Goal: Task Accomplishment & Management: Complete application form

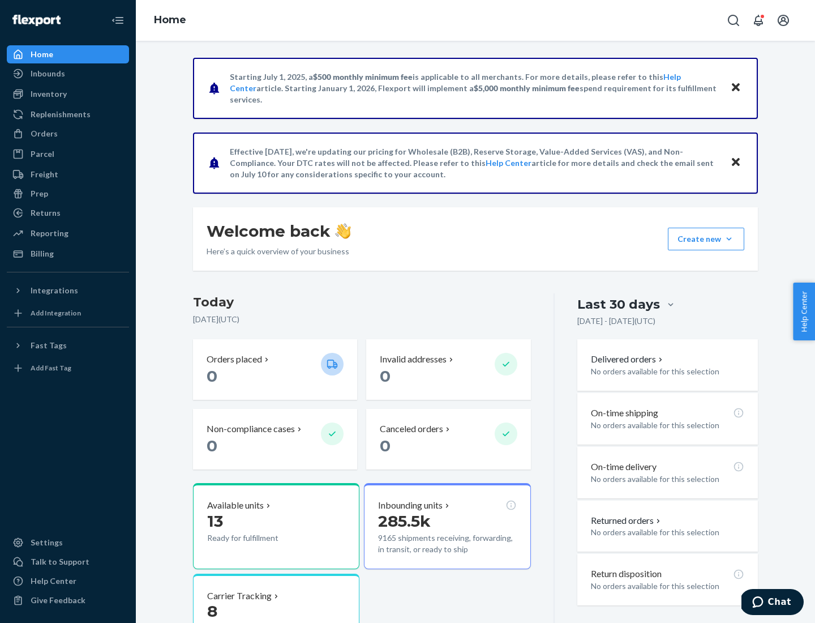
click at [729, 239] on button "Create new Create new inbound Create new order Create new product" at bounding box center [706, 239] width 76 height 23
click at [68, 74] on div "Inbounds" at bounding box center [68, 74] width 120 height 16
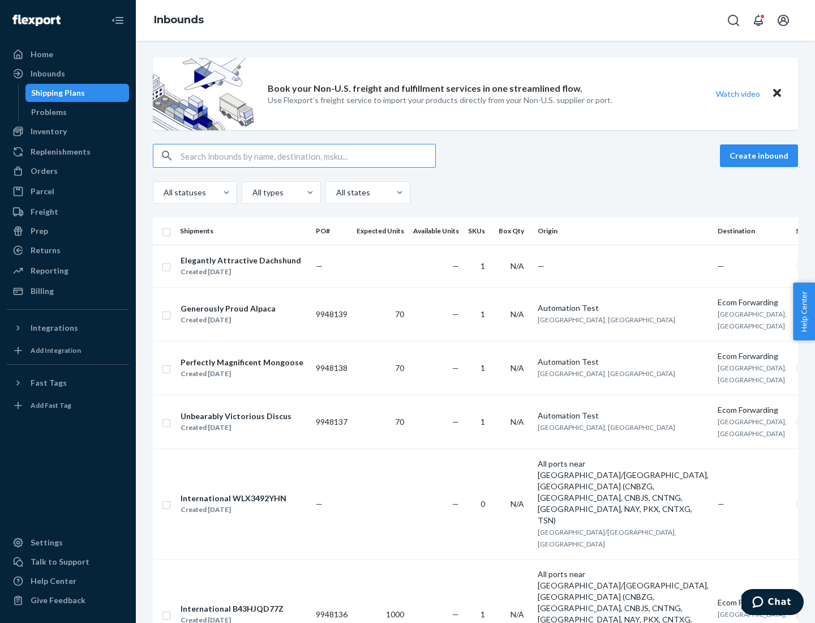
click at [761, 156] on button "Create inbound" at bounding box center [759, 155] width 78 height 23
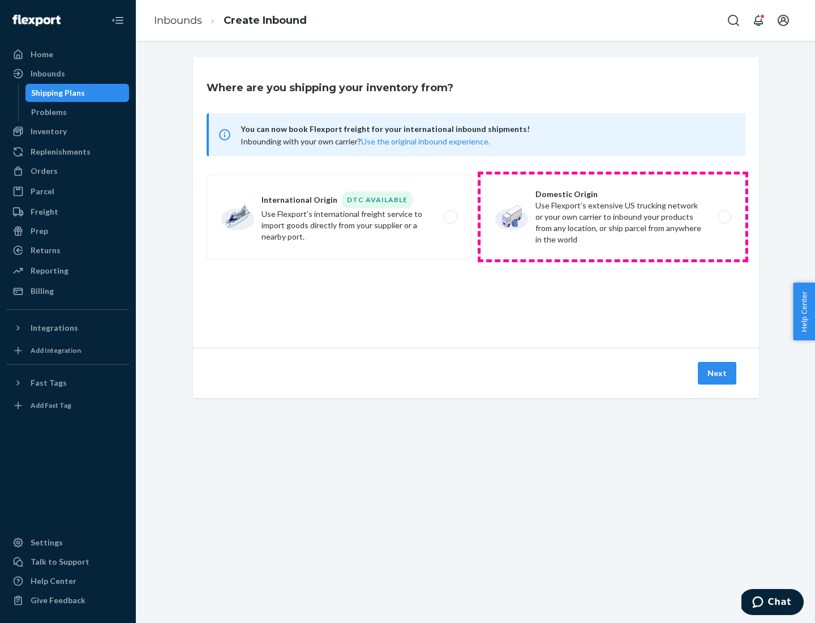
click at [613, 217] on label "Domestic Origin Use Flexport’s extensive US trucking network or your own carrie…" at bounding box center [613, 216] width 265 height 85
click at [724, 217] on input "Domestic Origin Use Flexport’s extensive US trucking network or your own carrie…" at bounding box center [727, 216] width 7 height 7
radio input "true"
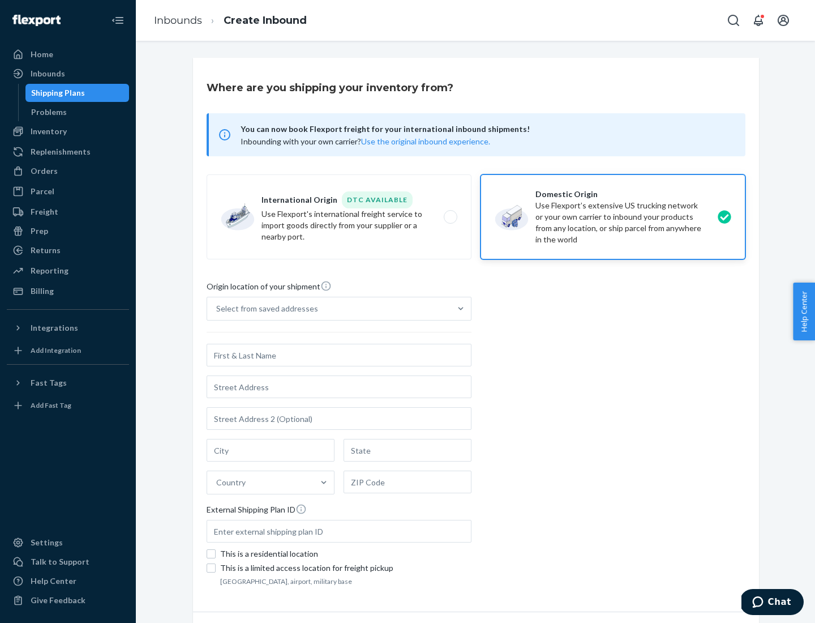
click at [264, 309] on div "Select from saved addresses" at bounding box center [267, 308] width 102 height 11
click at [217, 309] on input "Select from saved addresses" at bounding box center [216, 308] width 1 height 11
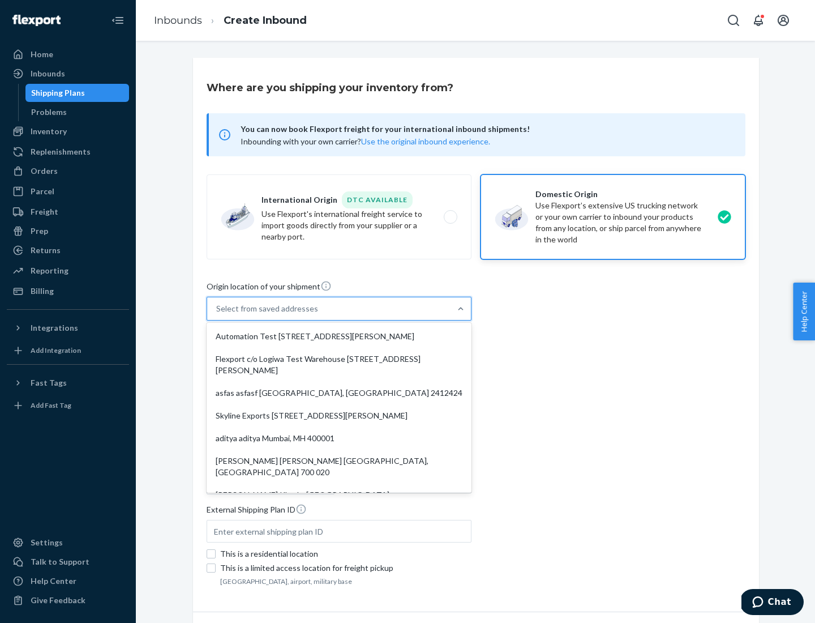
scroll to position [5, 0]
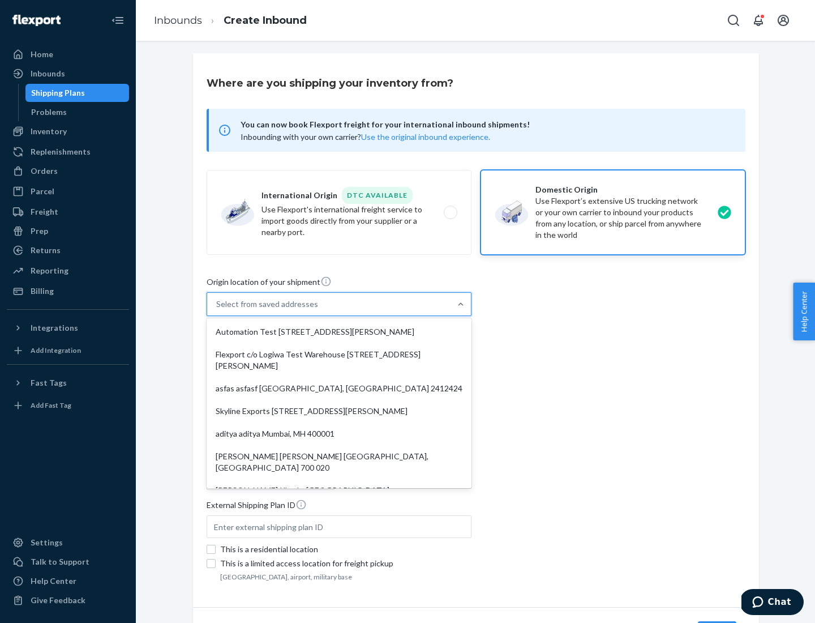
click at [339, 332] on div "Automation Test [STREET_ADDRESS][PERSON_NAME]" at bounding box center [339, 331] width 260 height 23
click at [217, 310] on input "option Automation Test [STREET_ADDRESS][PERSON_NAME]. 9 results available. Use …" at bounding box center [216, 303] width 1 height 11
type input "Automation Test"
type input "9th Floor"
type input "[GEOGRAPHIC_DATA]"
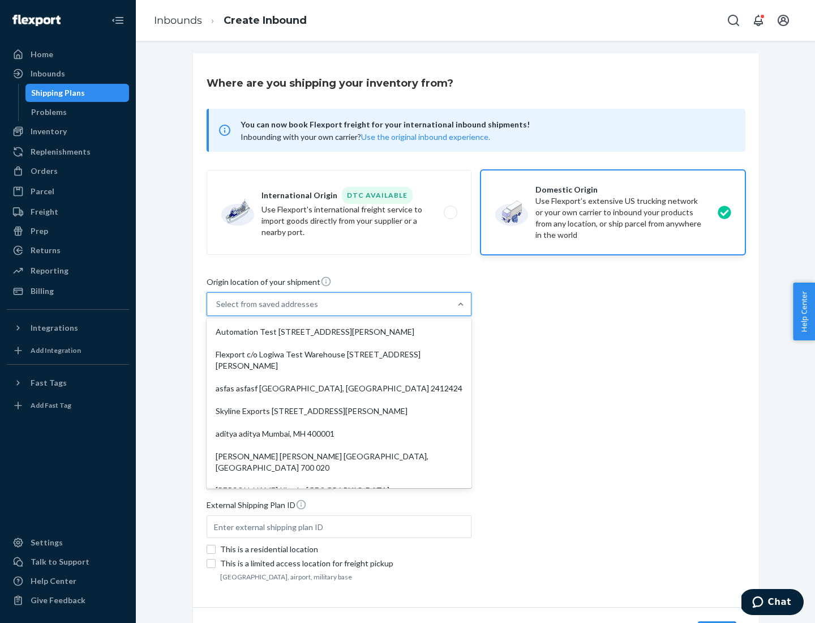
type input "CA"
type input "94104"
type input "[STREET_ADDRESS][PERSON_NAME]"
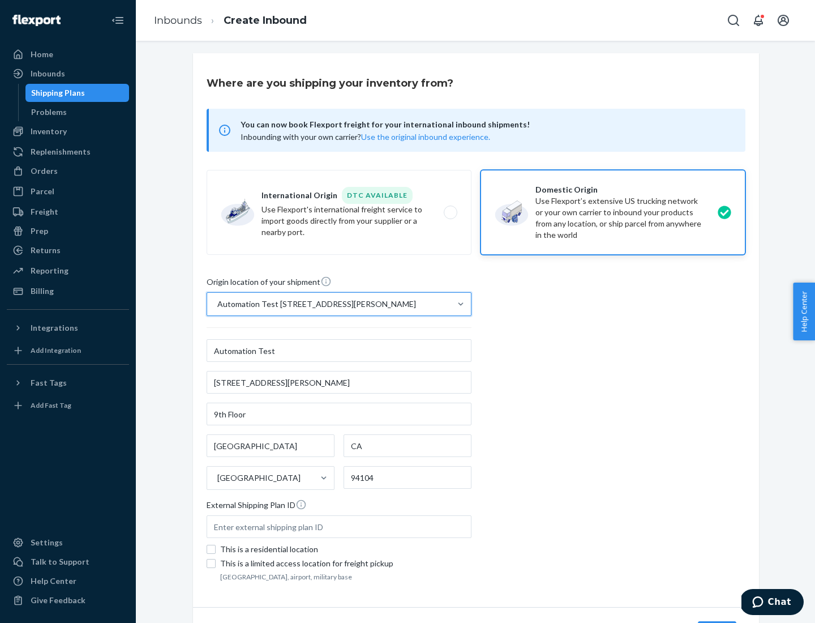
scroll to position [66, 0]
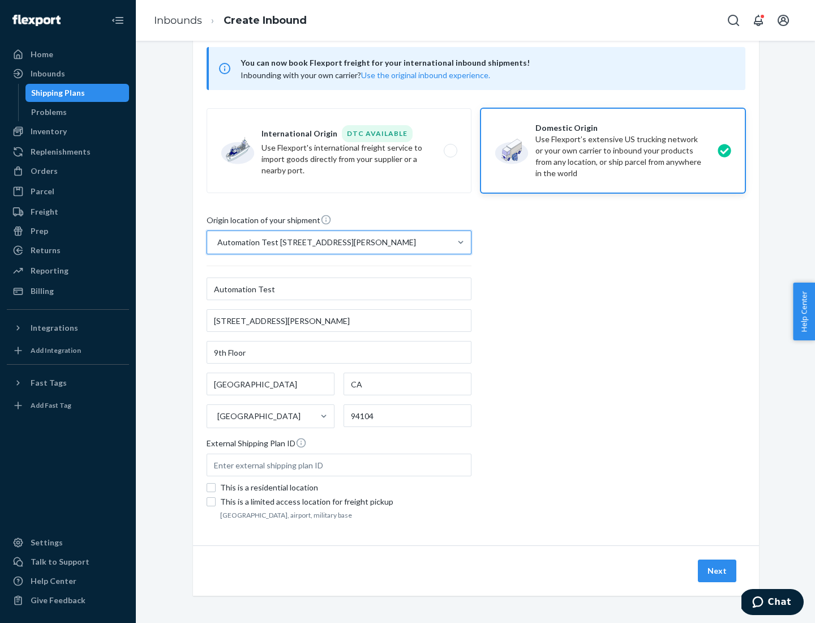
click at [718, 571] on button "Next" at bounding box center [717, 570] width 38 height 23
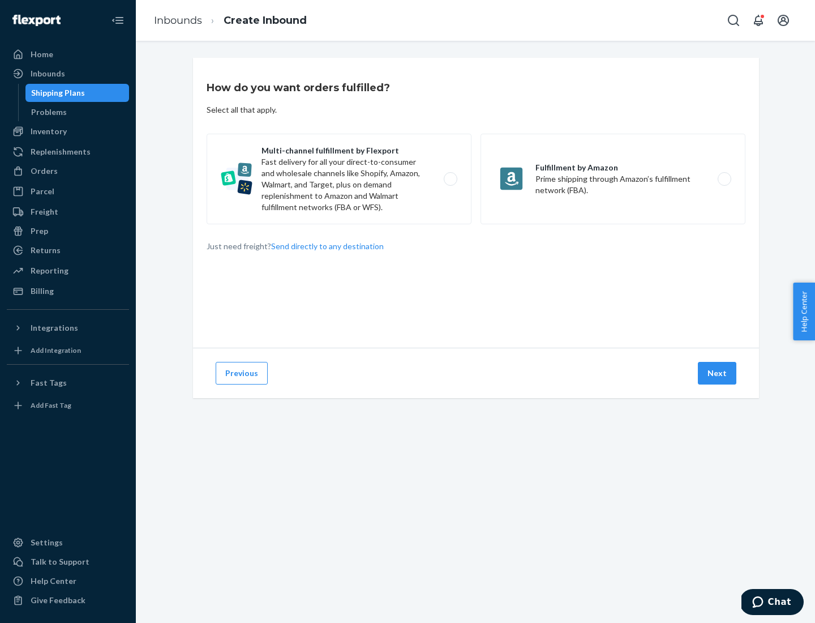
click at [339, 179] on label "Multi-channel fulfillment by Flexport Fast delivery for all your direct-to-cons…" at bounding box center [339, 179] width 265 height 91
click at [450, 179] on input "Multi-channel fulfillment by Flexport Fast delivery for all your direct-to-cons…" at bounding box center [453, 179] width 7 height 7
radio input "true"
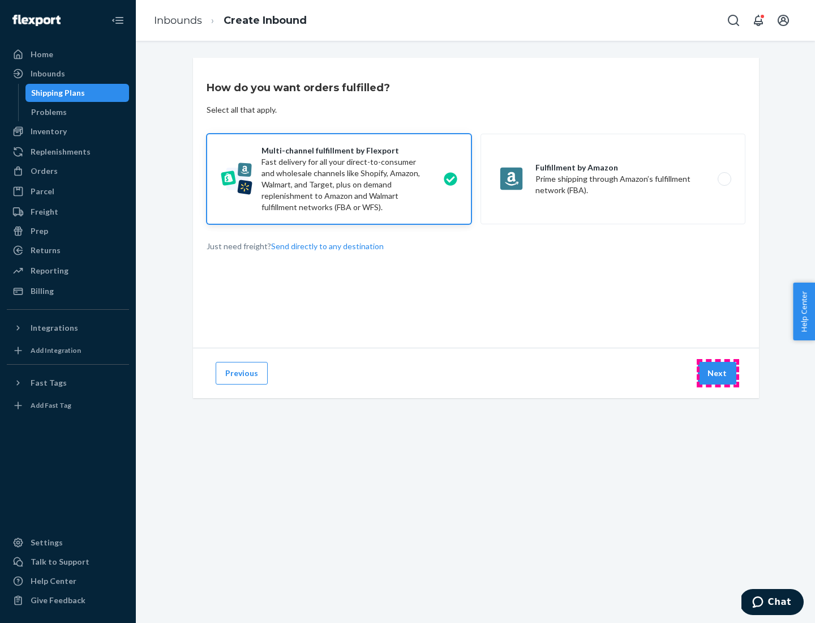
click at [718, 373] on button "Next" at bounding box center [717, 373] width 38 height 23
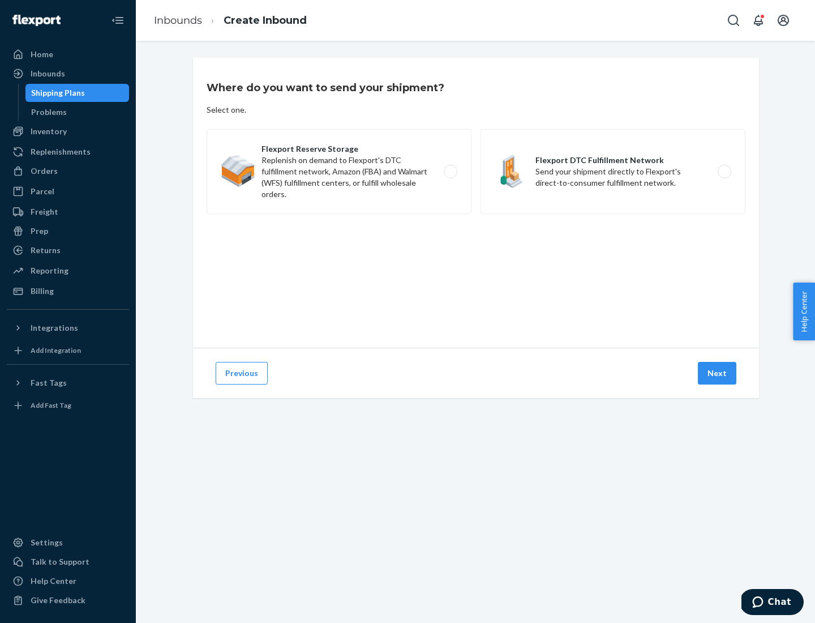
click at [613, 172] on label "Flexport DTC Fulfillment Network Send your shipment directly to Flexport's dire…" at bounding box center [613, 171] width 265 height 85
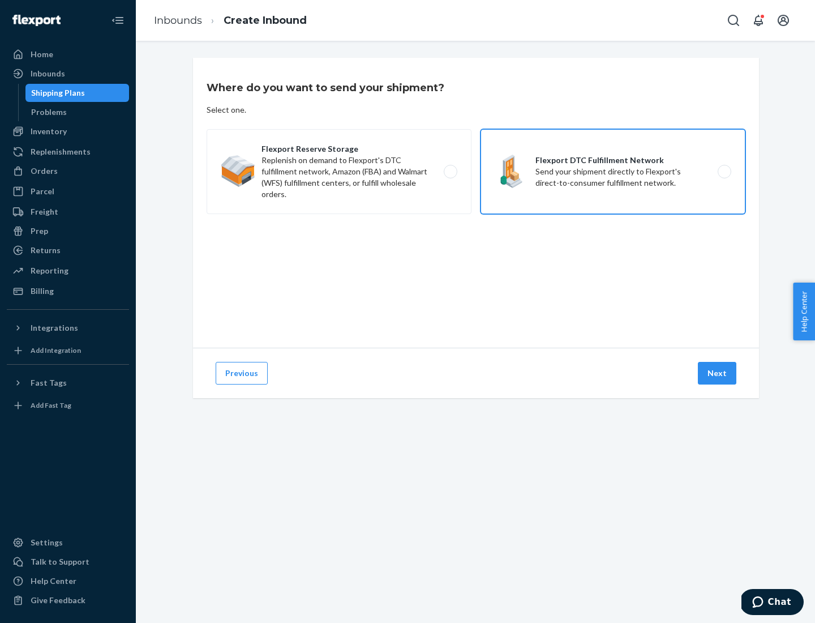
click at [724, 172] on input "Flexport DTC Fulfillment Network Send your shipment directly to Flexport's dire…" at bounding box center [727, 171] width 7 height 7
radio input "true"
click at [718, 373] on button "Next" at bounding box center [717, 373] width 38 height 23
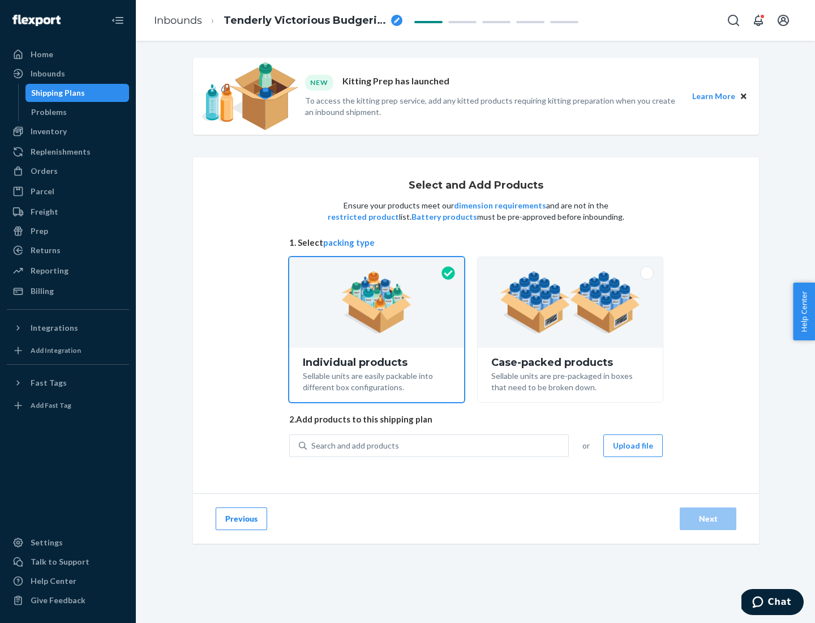
click at [571, 302] on img at bounding box center [570, 302] width 141 height 62
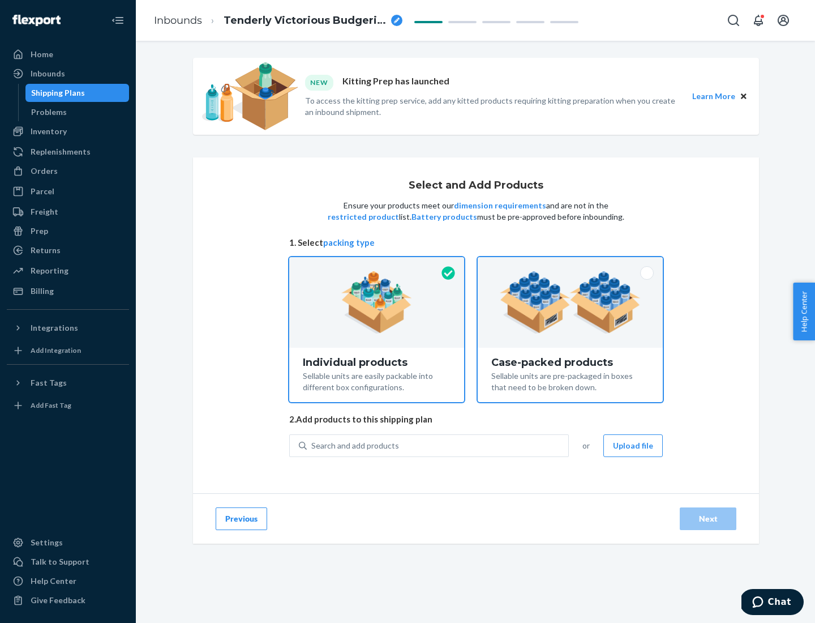
click at [571, 264] on input "Case-packed products Sellable units are pre-packaged in boxes that need to be b…" at bounding box center [570, 260] width 7 height 7
radio input "true"
radio input "false"
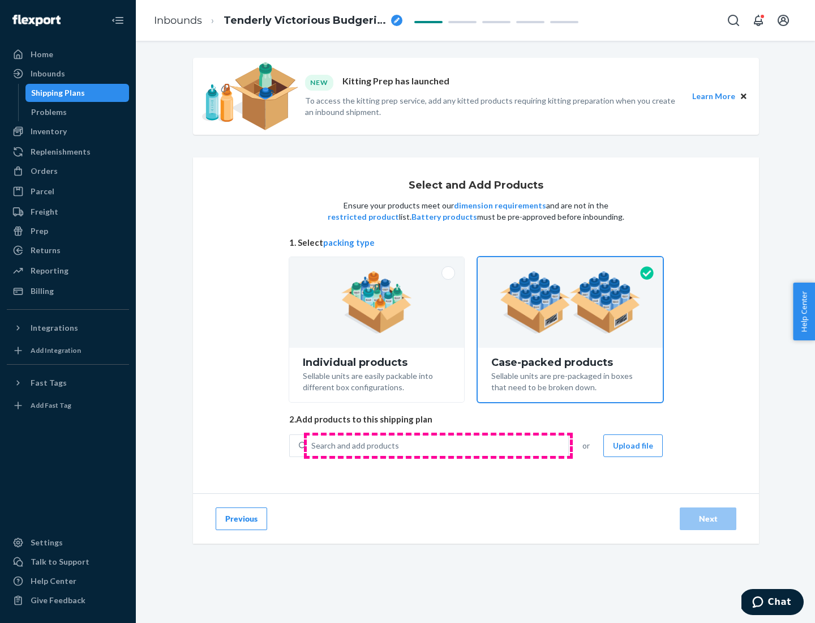
click at [438, 445] on div "Search and add products" at bounding box center [438, 445] width 262 height 20
click at [313, 445] on input "Search and add products" at bounding box center [311, 445] width 1 height 11
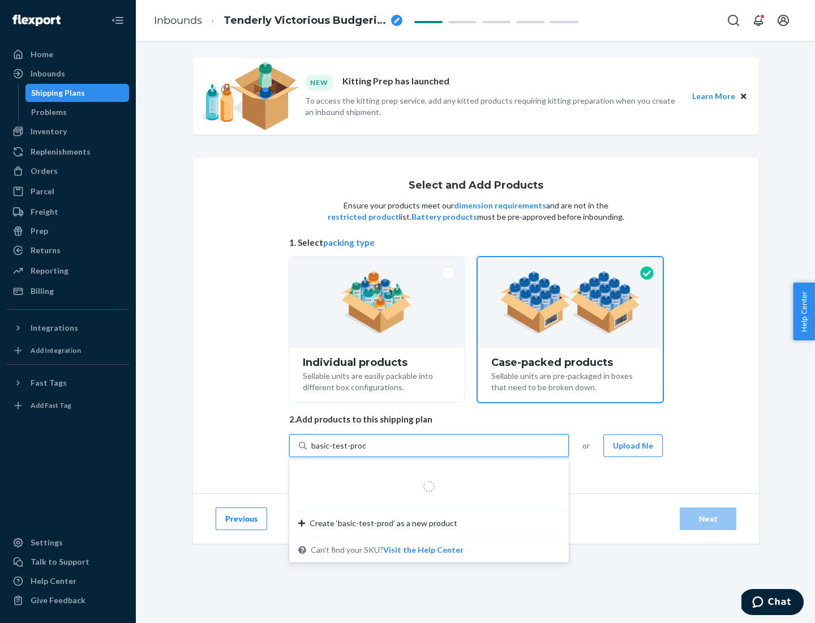
type input "basic-test-product-1"
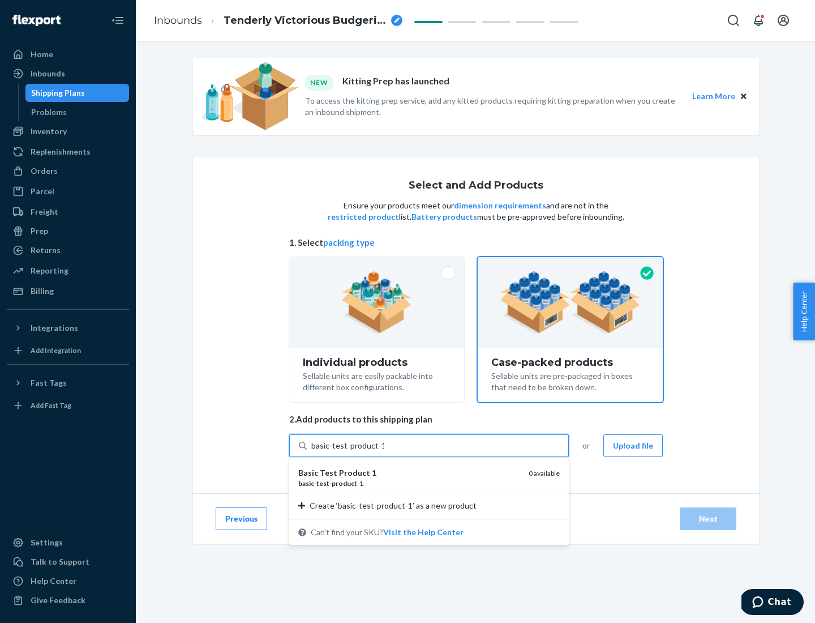
click at [409, 483] on div "basic - test - product - 1" at bounding box center [408, 483] width 221 height 10
click at [384, 451] on input "basic-test-product-1" at bounding box center [347, 445] width 72 height 11
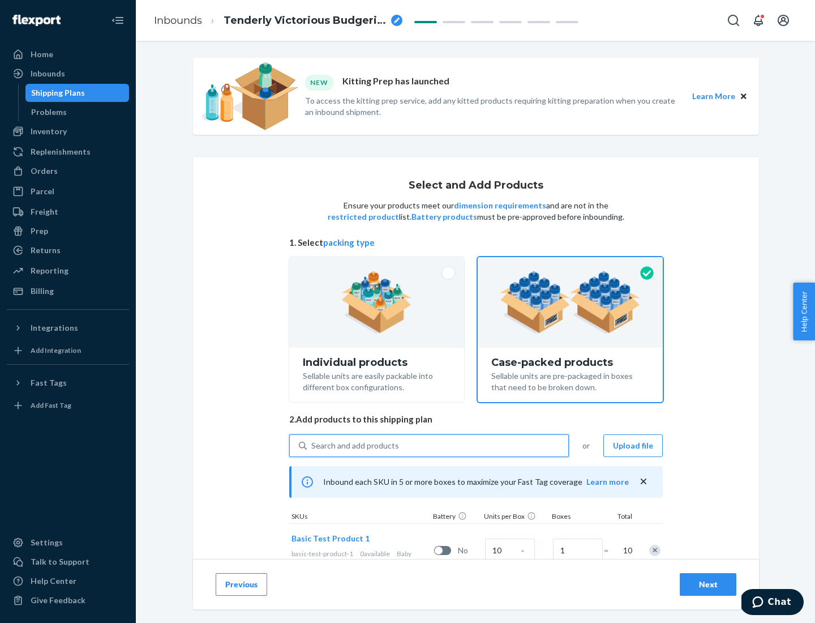
scroll to position [41, 0]
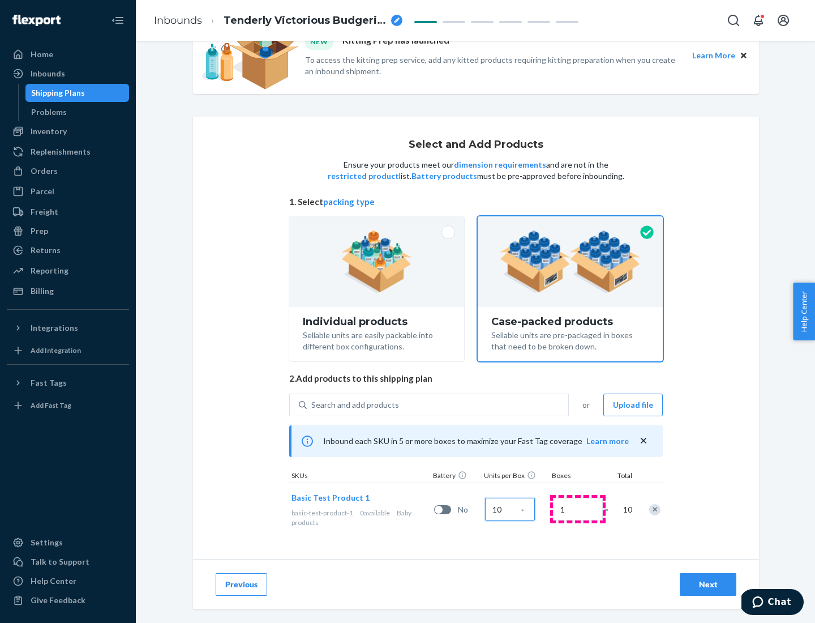
type input "10"
type input "7"
click at [708, 584] on div "Next" at bounding box center [708, 584] width 37 height 11
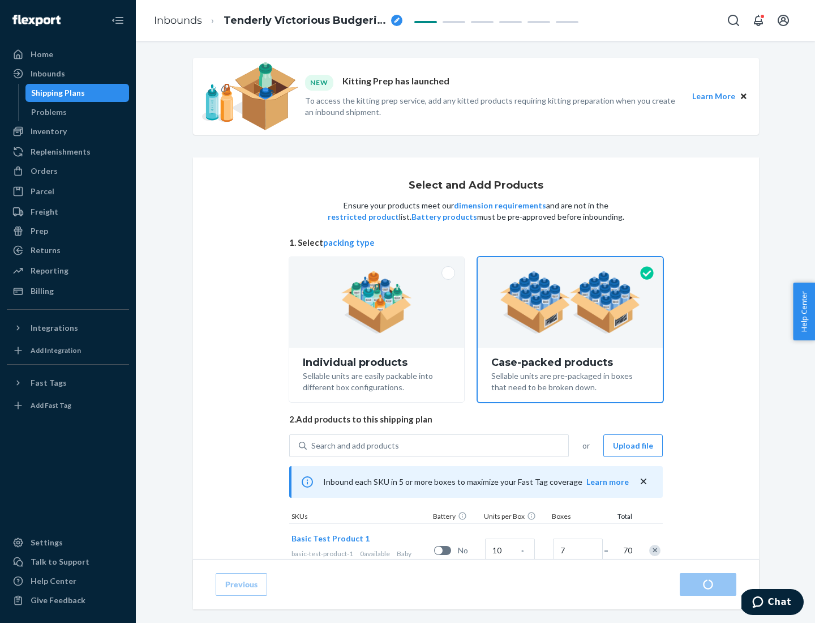
radio input "true"
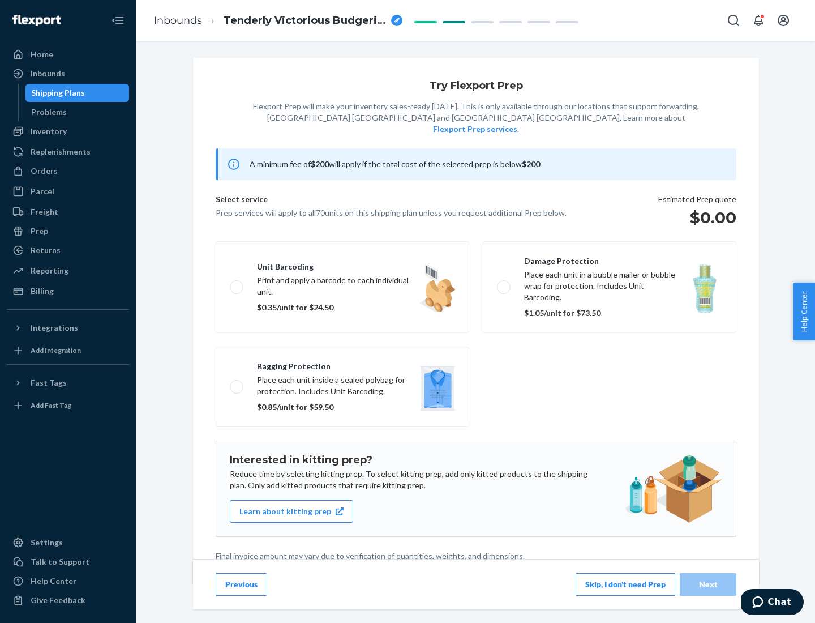
scroll to position [3, 0]
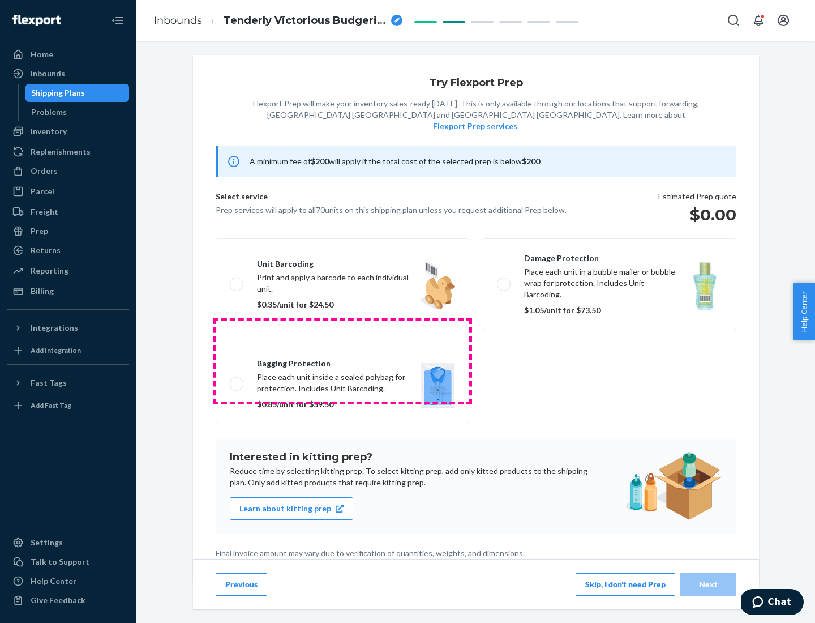
click at [343, 361] on label "Bagging protection Place each unit inside a sealed polybag for protection. Incl…" at bounding box center [343, 384] width 254 height 80
click at [237, 380] on input "Bagging protection Place each unit inside a sealed polybag for protection. Incl…" at bounding box center [233, 383] width 7 height 7
checkbox input "true"
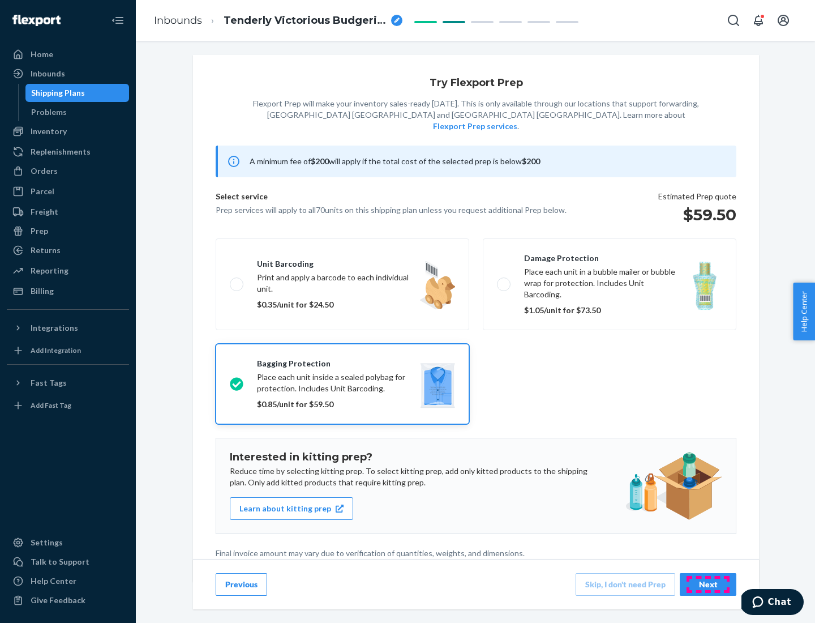
click at [708, 584] on div "Next" at bounding box center [708, 584] width 37 height 11
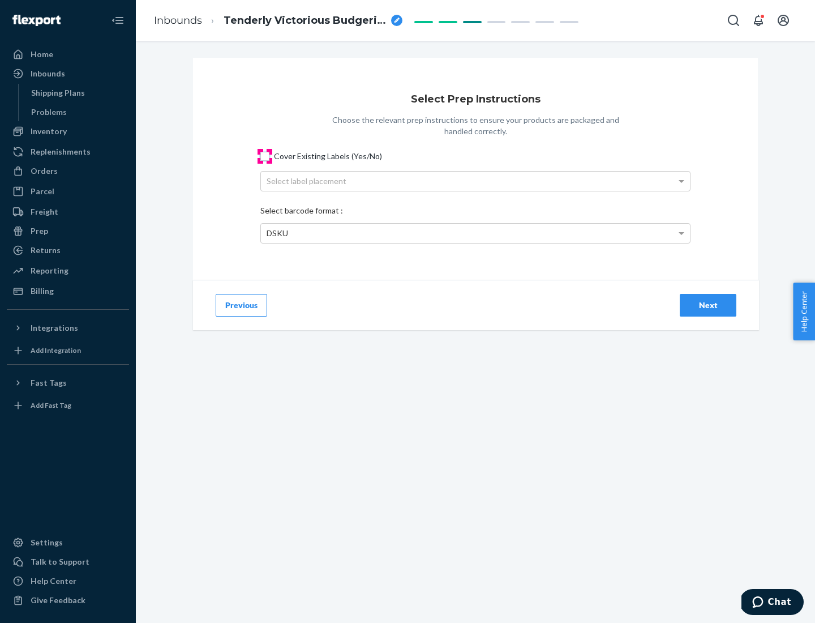
click at [265, 156] on input "Cover Existing Labels (Yes/No)" at bounding box center [264, 156] width 9 height 9
checkbox input "true"
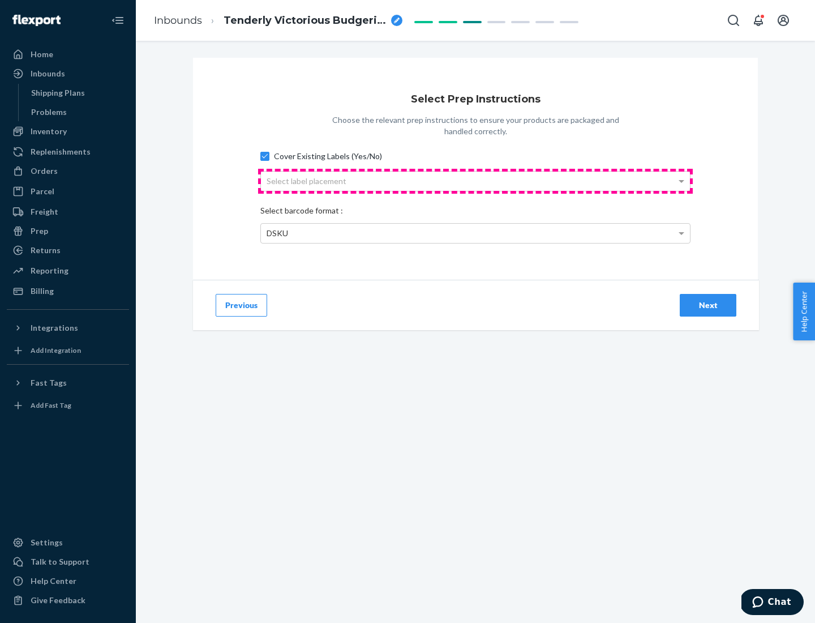
click at [476, 181] on div "Select label placement" at bounding box center [475, 181] width 429 height 19
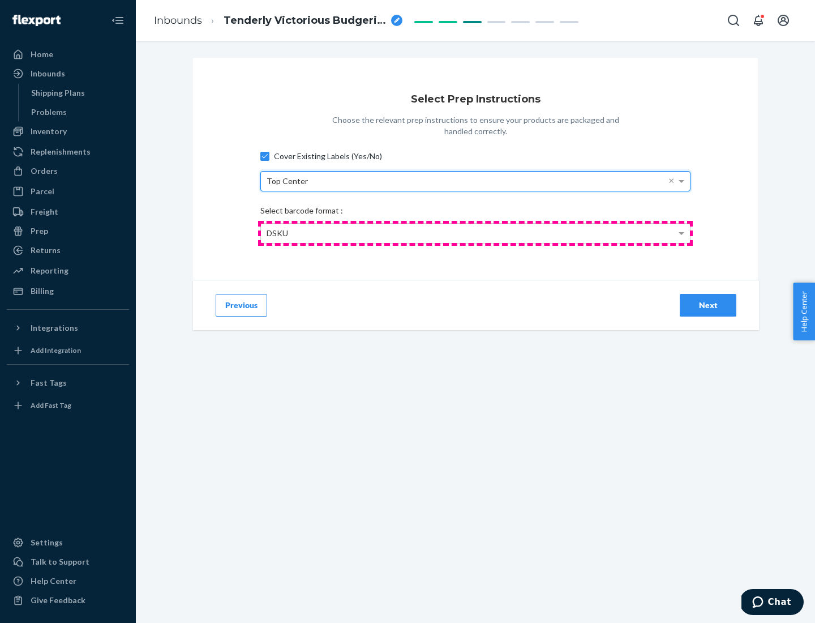
click at [476, 233] on div "DSKU" at bounding box center [475, 233] width 429 height 19
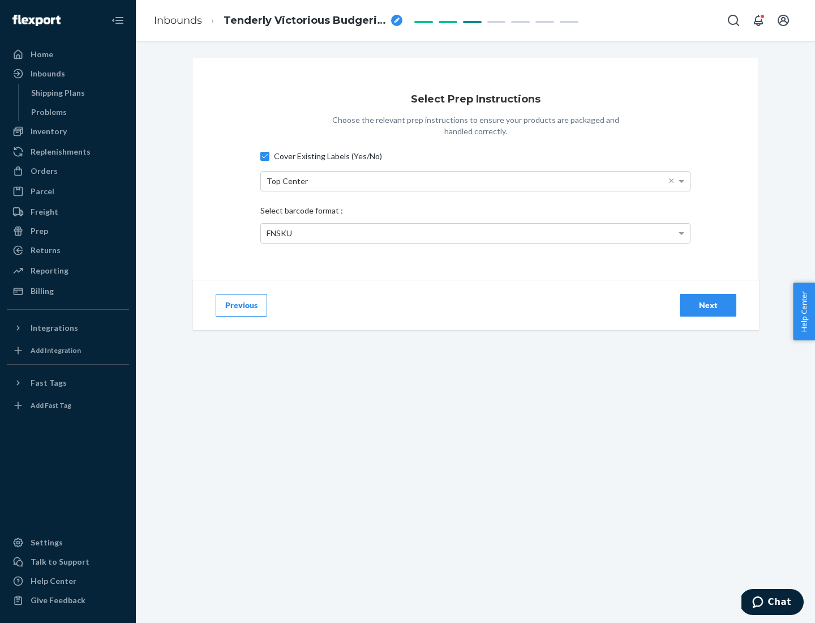
click at [708, 305] on div "Next" at bounding box center [708, 305] width 37 height 11
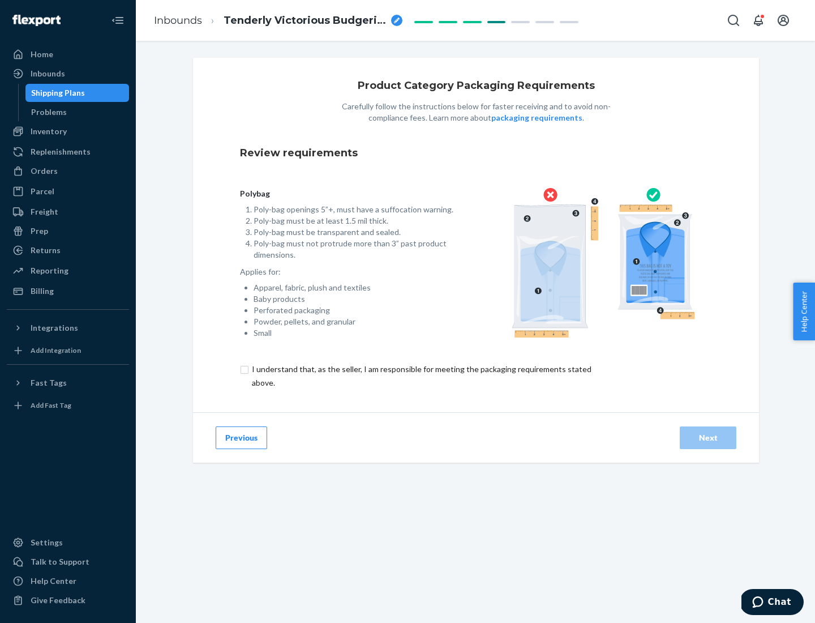
click at [421, 375] on input "checkbox" at bounding box center [428, 375] width 377 height 27
checkbox input "true"
click at [708, 437] on div "Next" at bounding box center [708, 437] width 37 height 11
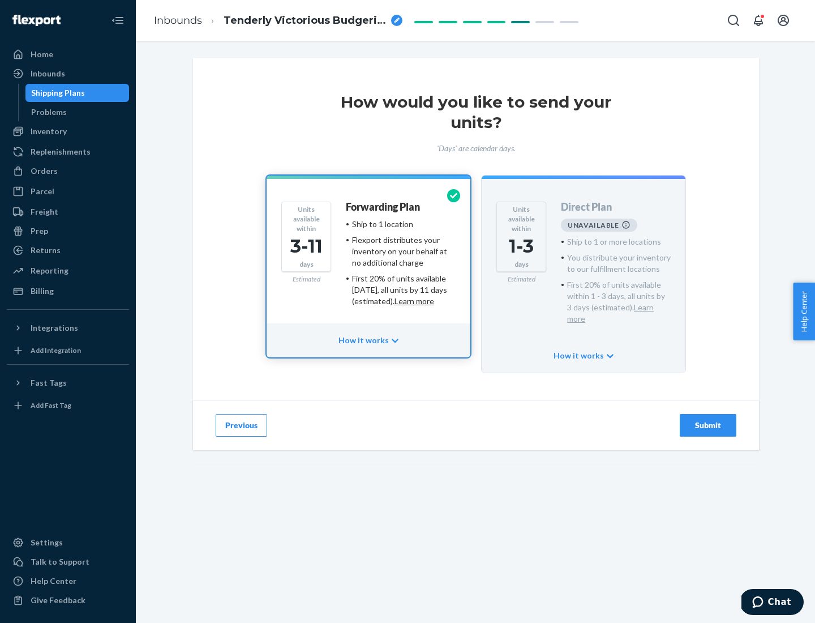
click at [384, 207] on h4 "Forwarding Plan" at bounding box center [383, 207] width 74 height 11
click at [708, 420] on div "Submit" at bounding box center [708, 425] width 37 height 11
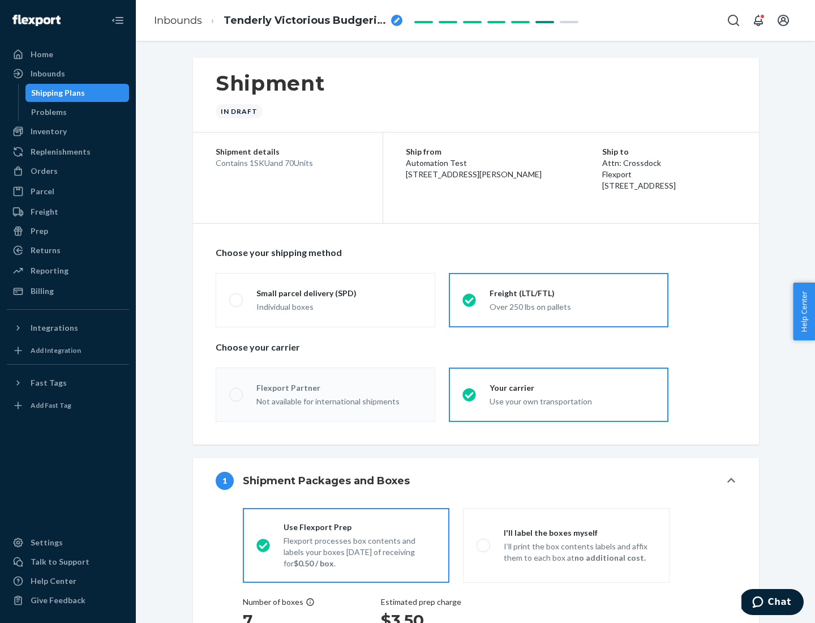
radio input "true"
radio input "false"
radio input "true"
radio input "false"
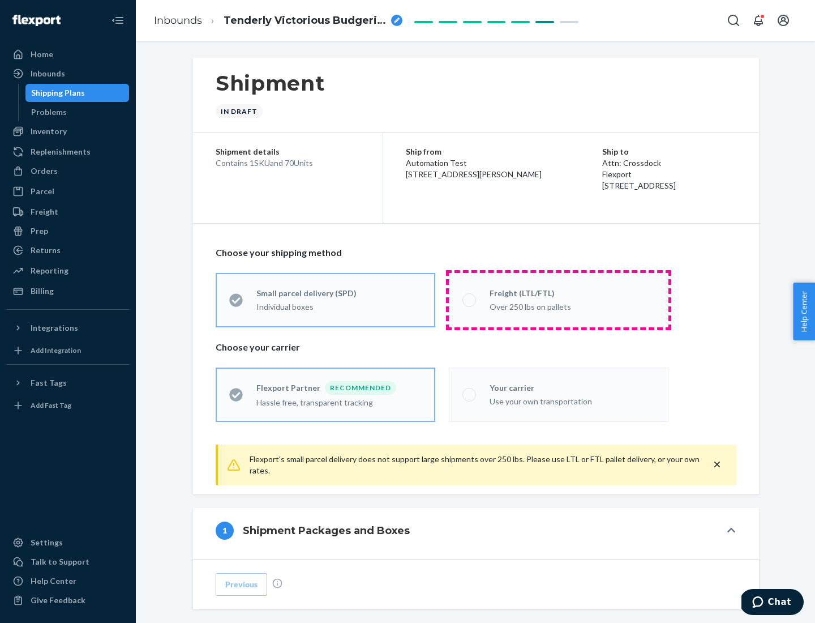
click at [559, 300] on div "Over 250 lbs on pallets" at bounding box center [572, 306] width 165 height 14
click at [470, 300] on input "Freight (LTL/FTL) Over 250 lbs on pallets" at bounding box center [466, 299] width 7 height 7
radio input "true"
radio input "false"
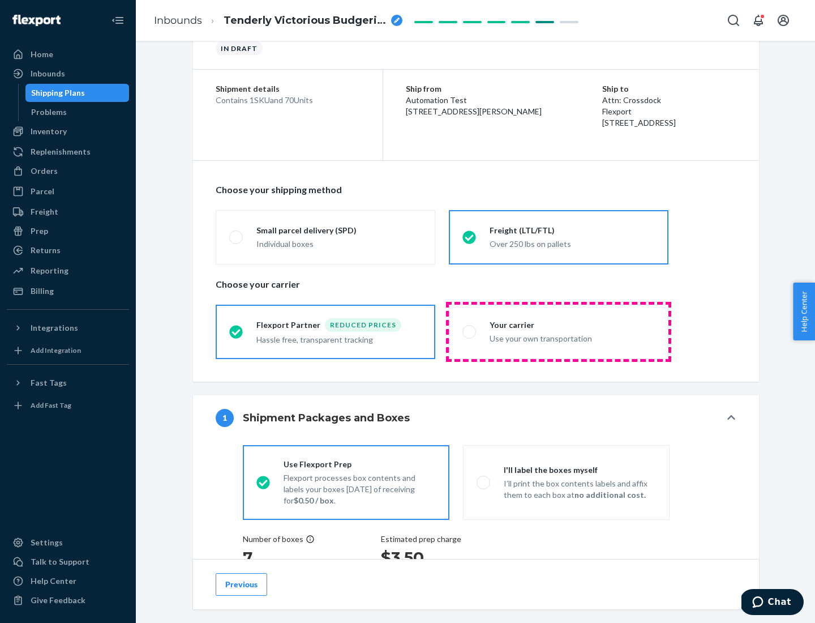
click at [559, 331] on div "Use your own transportation" at bounding box center [572, 338] width 165 height 14
click at [470, 331] on input "Your carrier Use your own transportation" at bounding box center [466, 331] width 7 height 7
radio input "true"
radio input "false"
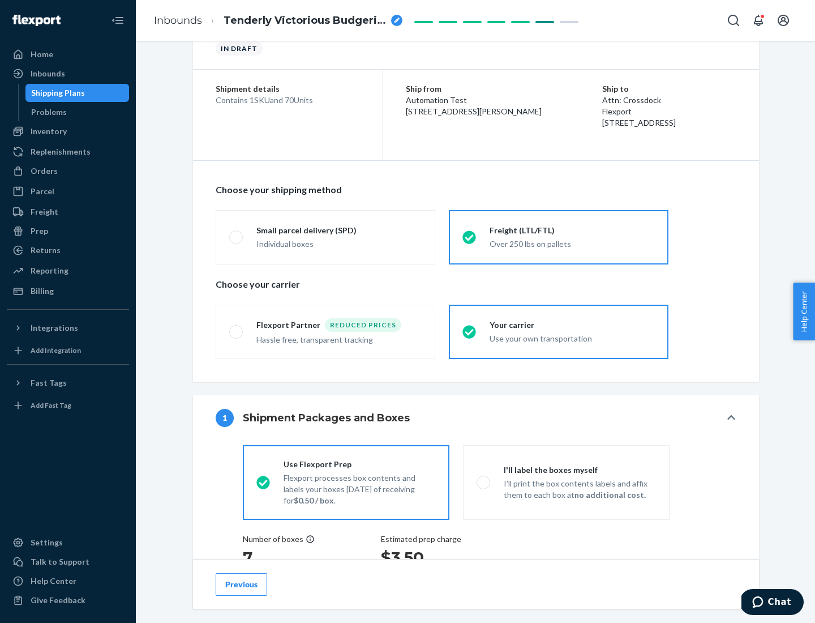
scroll to position [213, 0]
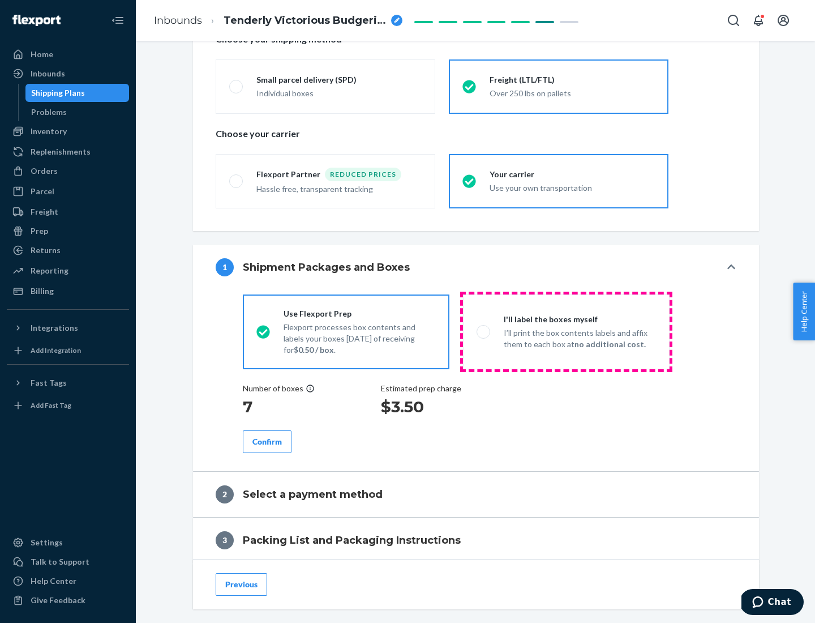
click at [566, 331] on p "I’ll print the box contents labels and affix them to each box at no additional …" at bounding box center [580, 338] width 152 height 23
click at [484, 331] on input "I'll label the boxes myself I’ll print the box contents labels and affix them t…" at bounding box center [480, 331] width 7 height 7
radio input "true"
radio input "false"
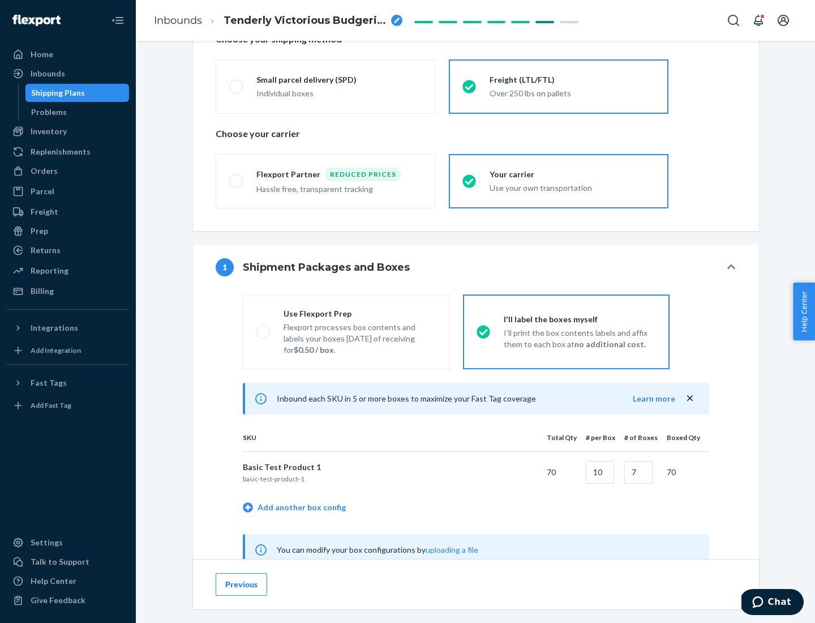
scroll to position [354, 0]
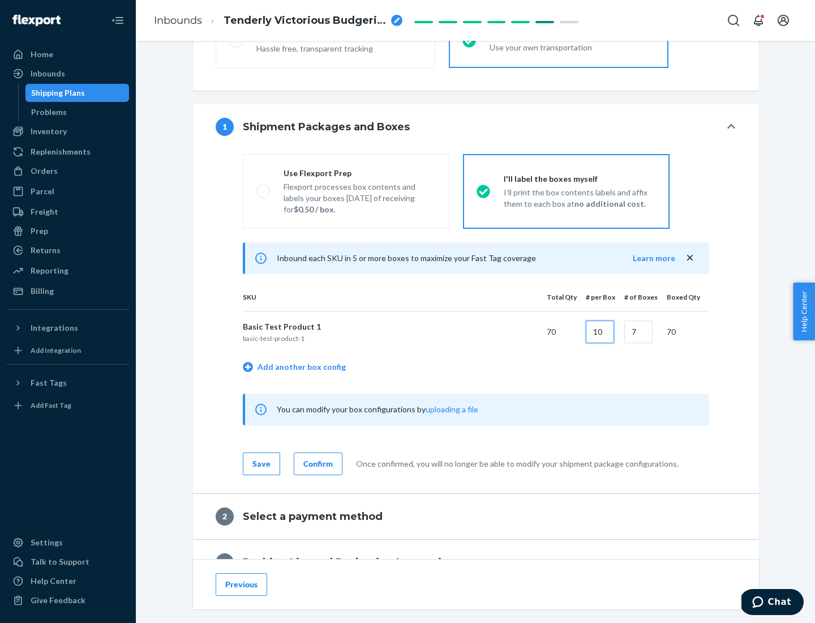
type input "10"
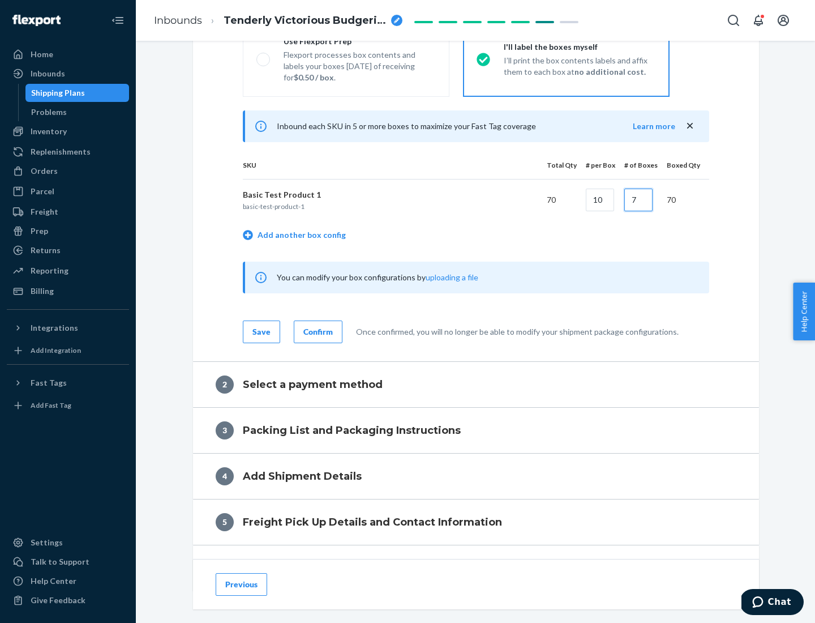
type input "7"
click at [316, 331] on div "Confirm" at bounding box center [317, 331] width 29 height 11
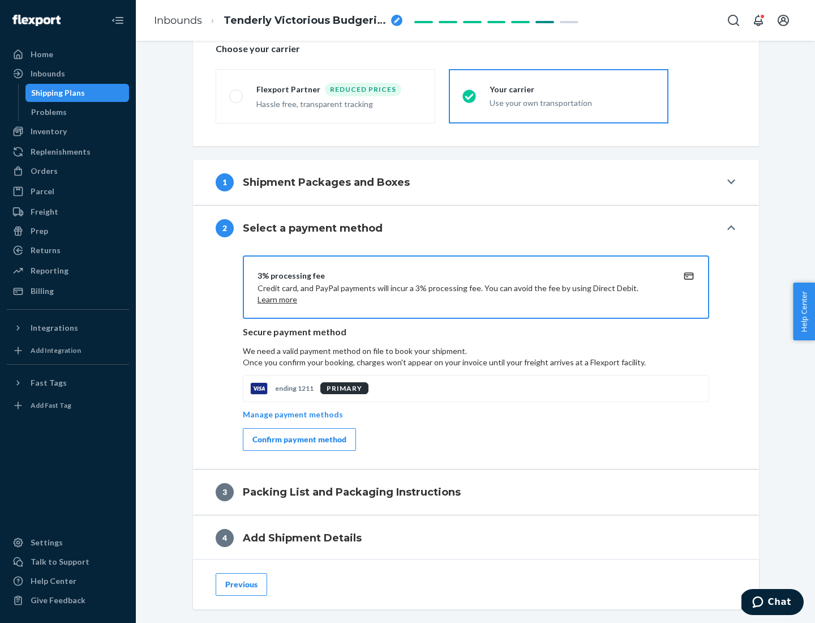
scroll to position [406, 0]
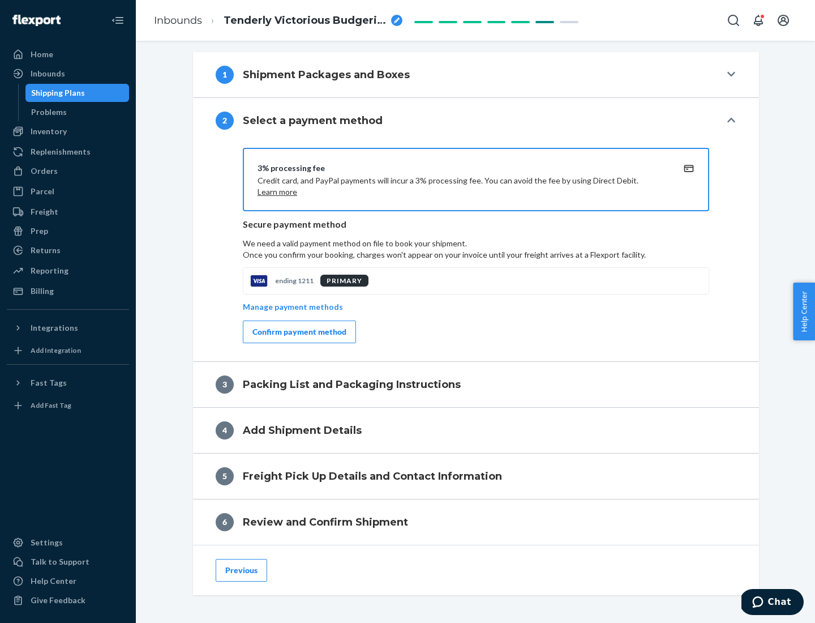
click at [298, 332] on div "Confirm payment method" at bounding box center [300, 331] width 94 height 11
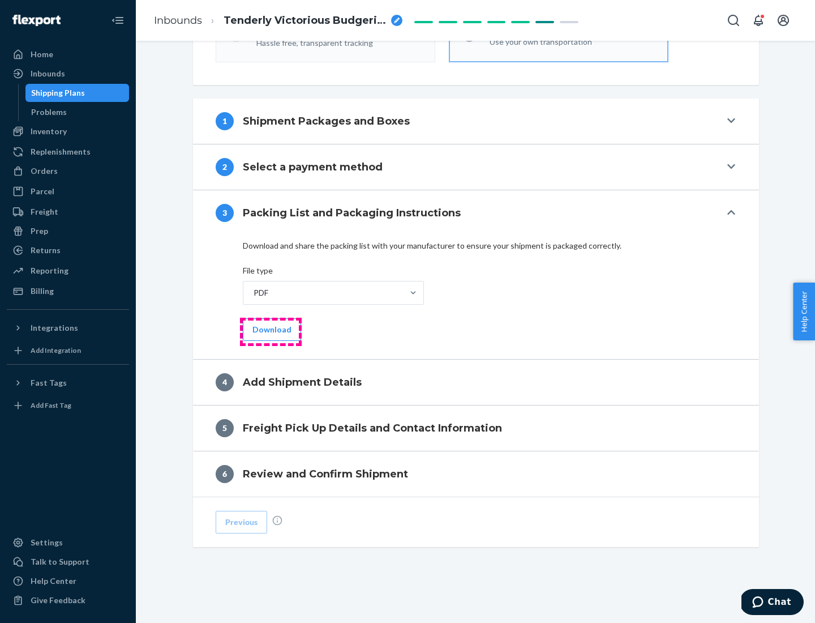
scroll to position [357, 0]
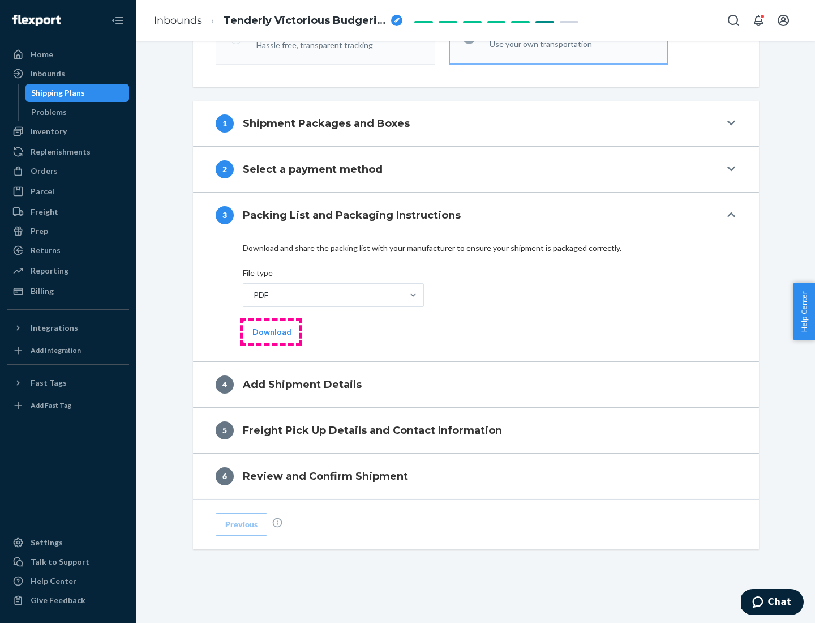
click at [271, 331] on button "Download" at bounding box center [272, 331] width 58 height 23
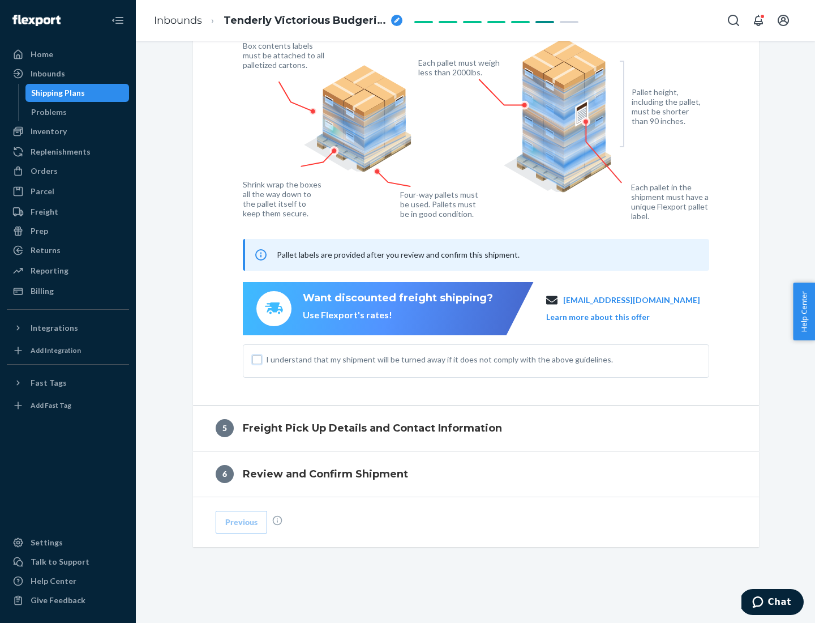
click at [257, 359] on input "I understand that my shipment will be turned away if it does not comply with th…" at bounding box center [257, 359] width 9 height 9
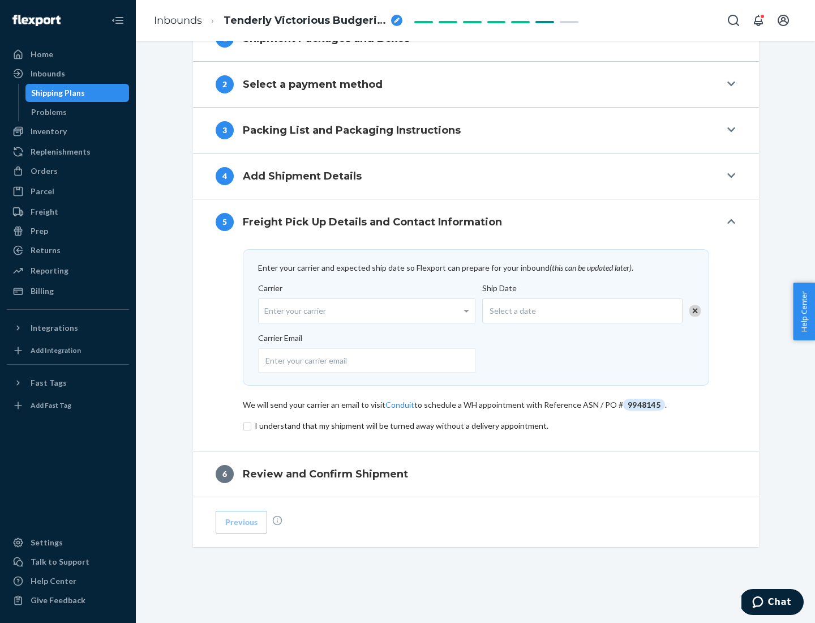
scroll to position [442, 0]
click at [476, 425] on input "checkbox" at bounding box center [476, 426] width 467 height 14
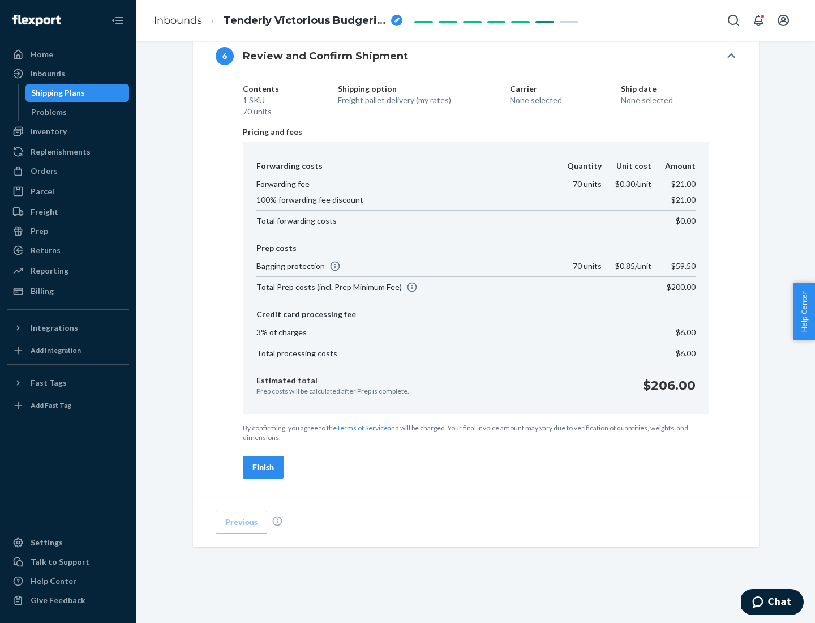
click at [263, 467] on div "Finish" at bounding box center [264, 466] width 22 height 11
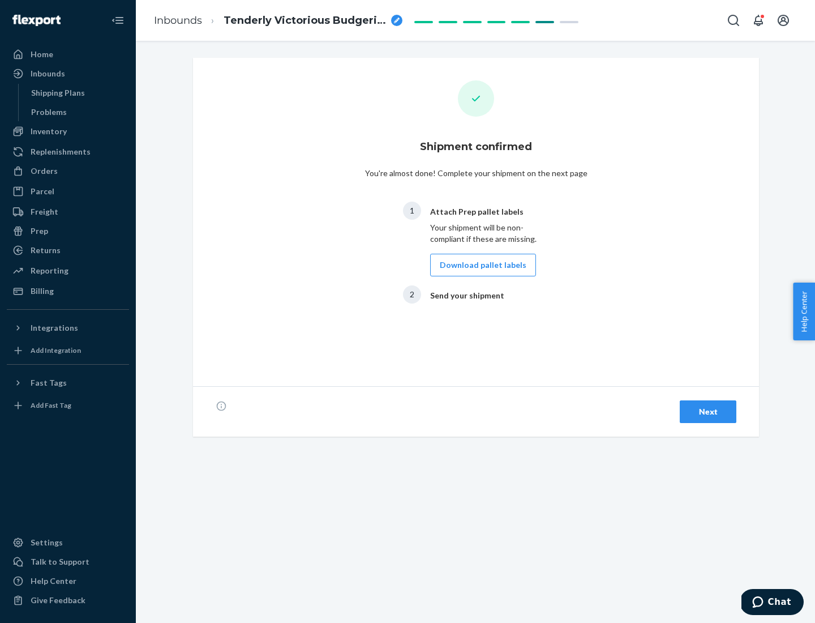
click at [480, 265] on button "Download pallet labels" at bounding box center [483, 265] width 106 height 23
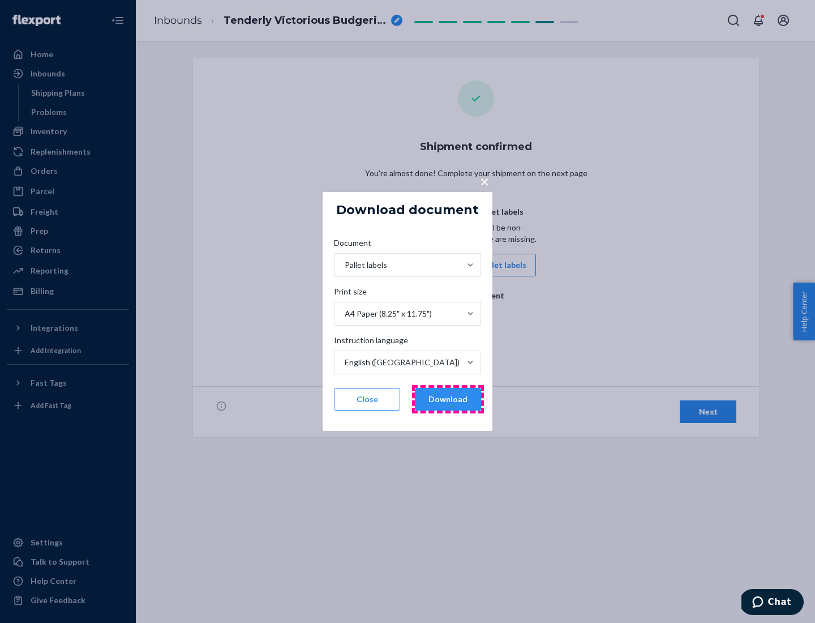
click at [448, 399] on button "Download" at bounding box center [448, 399] width 66 height 23
click at [484, 181] on span "×" at bounding box center [484, 181] width 9 height 19
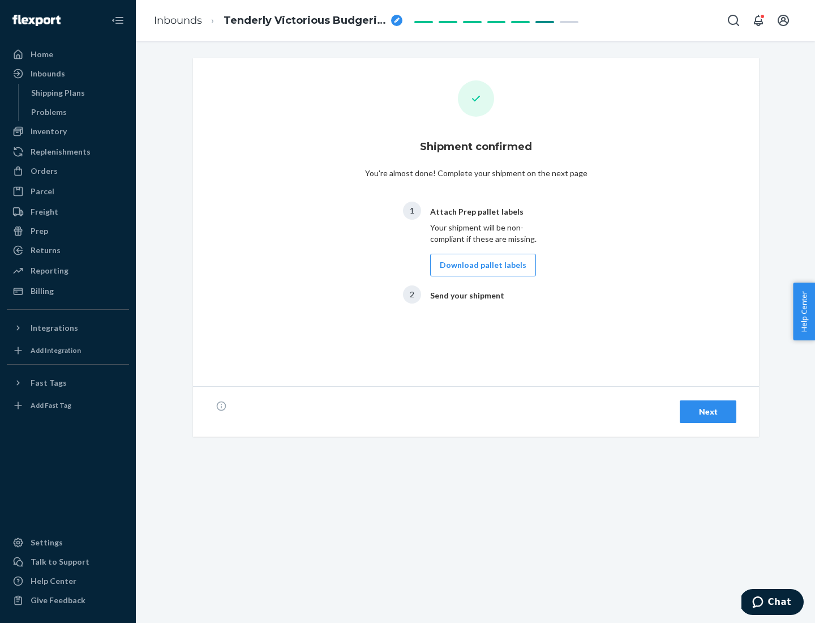
click at [708, 412] on div "Next" at bounding box center [708, 411] width 37 height 11
